Goal: Find specific page/section: Find specific page/section

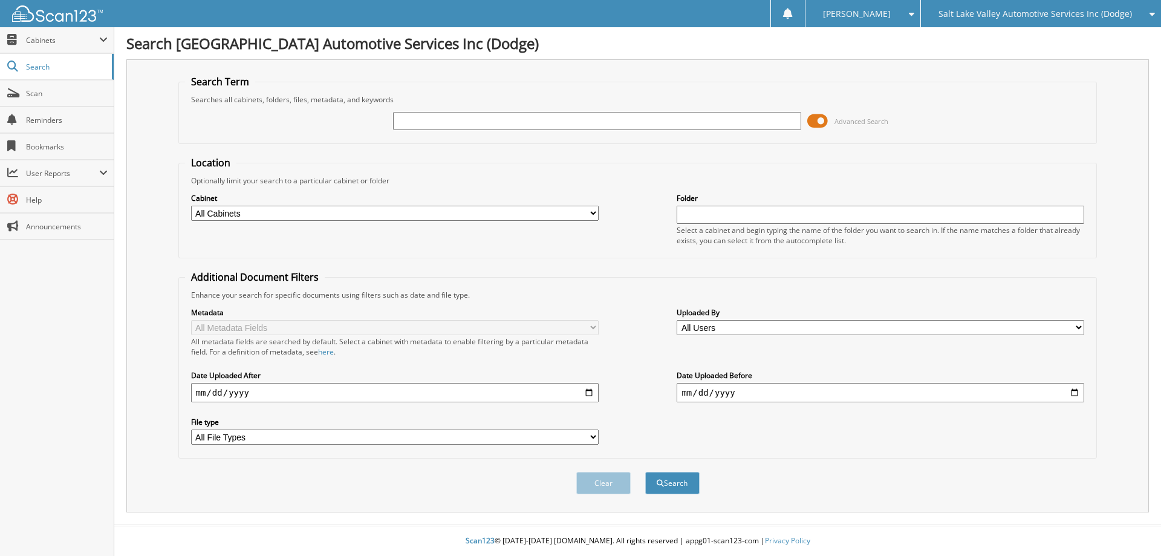
click at [603, 121] on input "text" at bounding box center [596, 121] width 407 height 18
type input "j23896a"
click at [645, 471] on button "Search" at bounding box center [672, 482] width 54 height 22
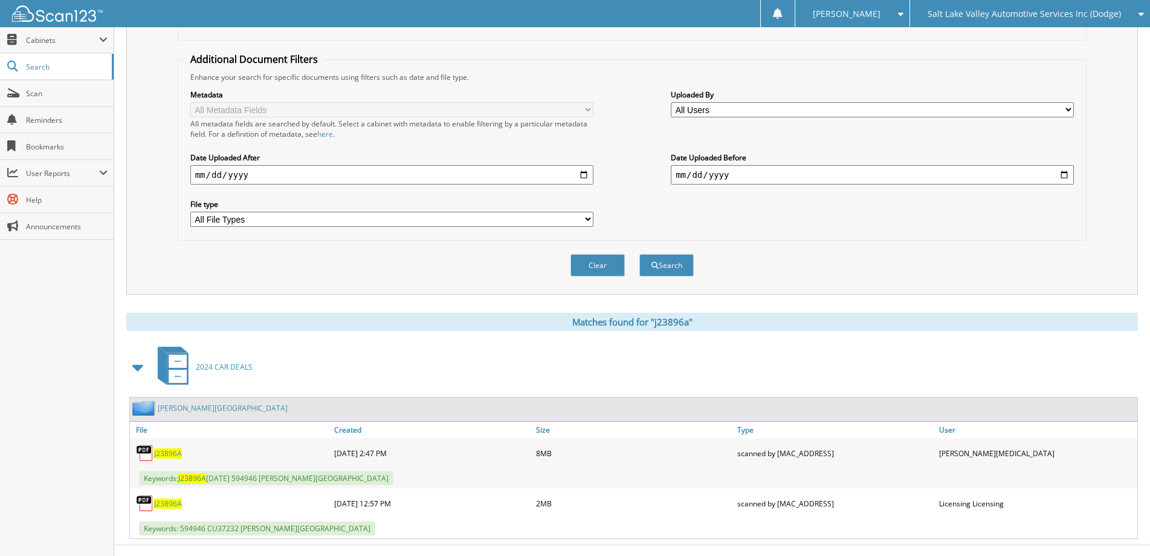
scroll to position [238, 0]
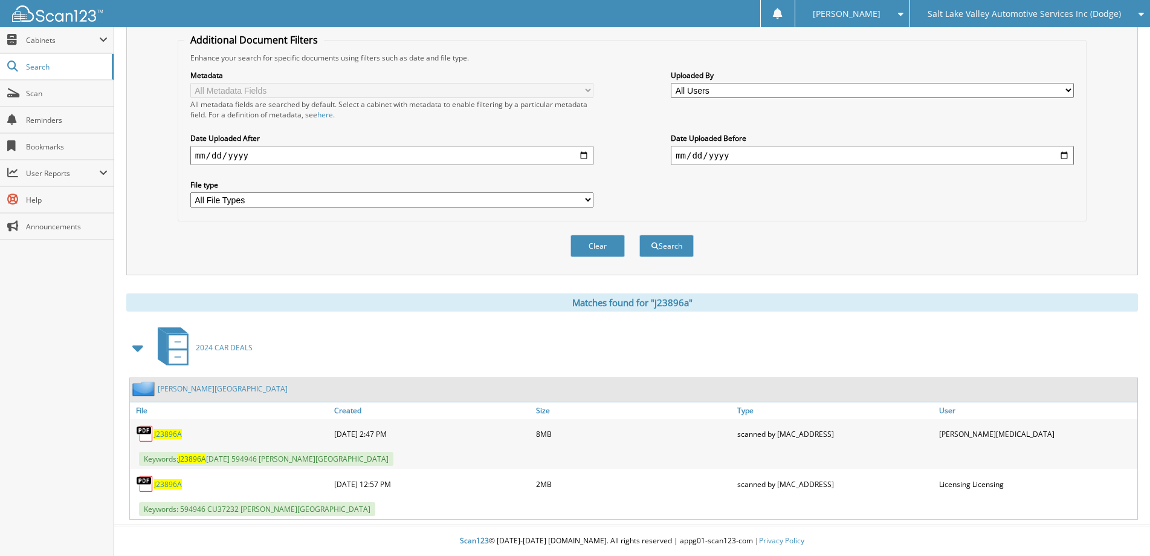
click at [177, 435] on span "J23896A" at bounding box center [168, 434] width 28 height 10
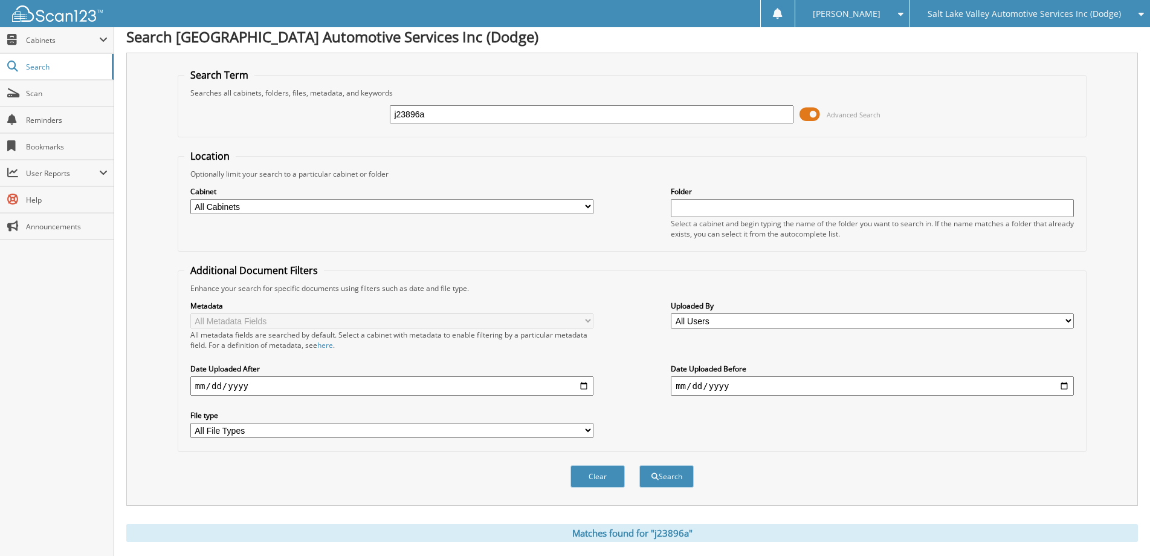
scroll to position [0, 0]
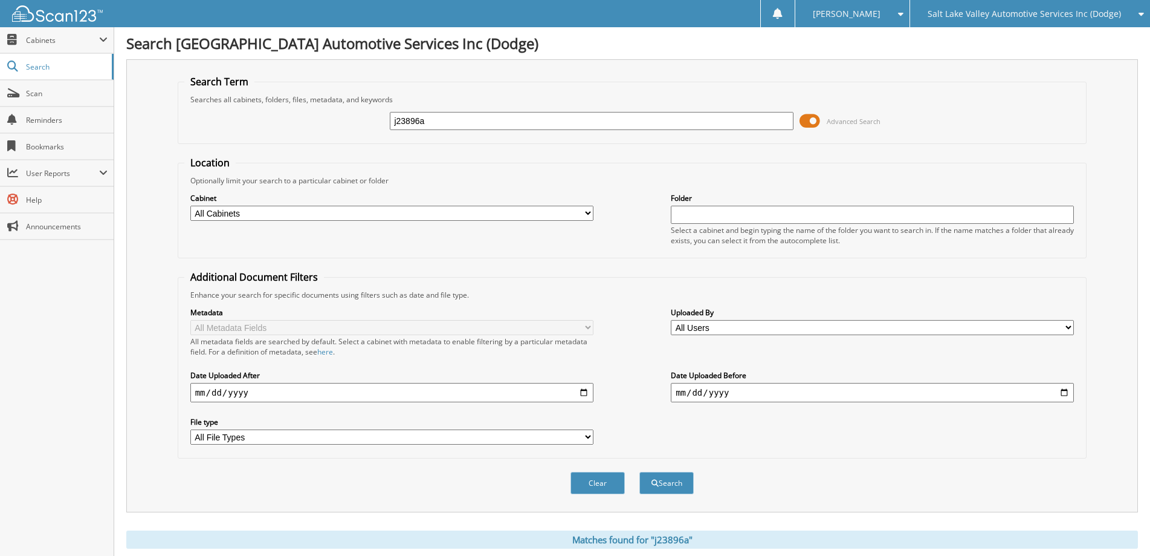
click at [889, 22] on div "[PERSON_NAME]" at bounding box center [853, 13] width 102 height 27
click at [886, 59] on link "Logout" at bounding box center [852, 58] width 114 height 21
